Goal: Check status: Check status

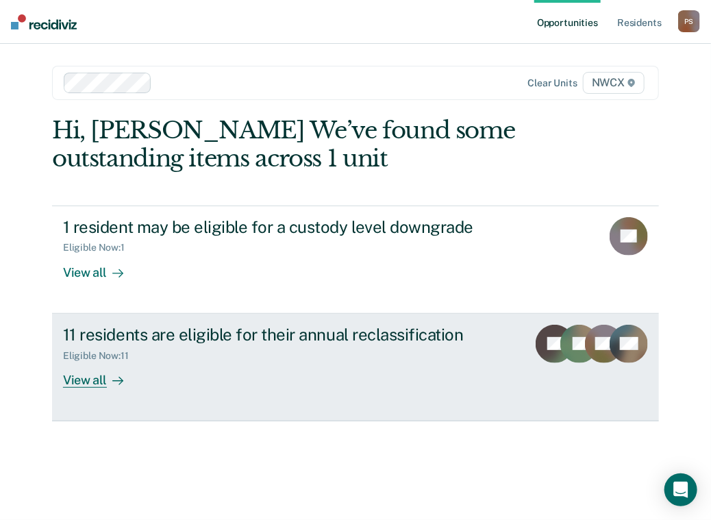
click at [62, 375] on link "11 residents are eligible for their annual reclassification Eligible Now : 11 V…" at bounding box center [355, 368] width 607 height 108
